Goal: Task Accomplishment & Management: Use online tool/utility

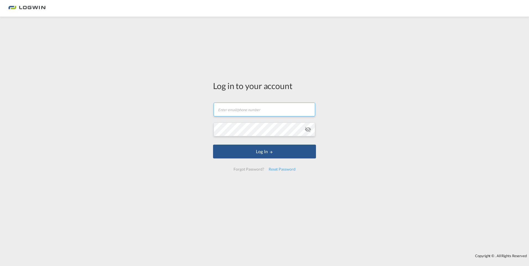
click at [262, 109] on input "text" at bounding box center [265, 110] width 102 height 14
type input "[PERSON_NAME][EMAIL_ADDRESS][DOMAIN_NAME]"
click at [213, 145] on button "Log In" at bounding box center [264, 152] width 103 height 14
